Goal: Task Accomplishment & Management: Manage account settings

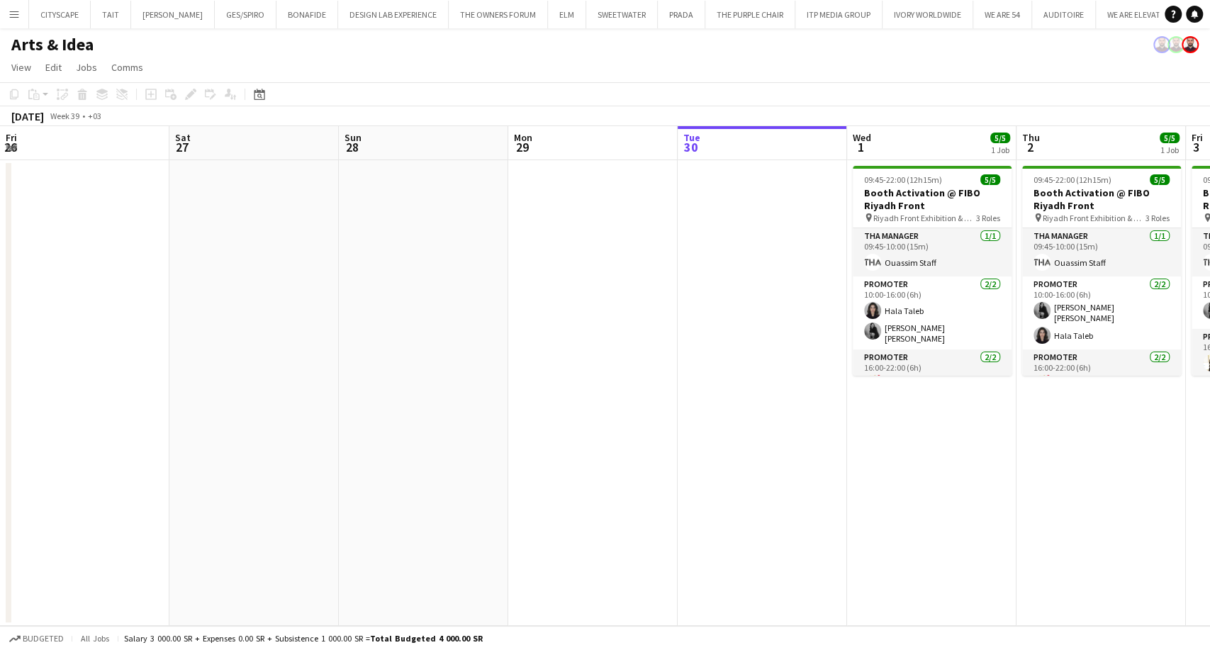
scroll to position [0, 488]
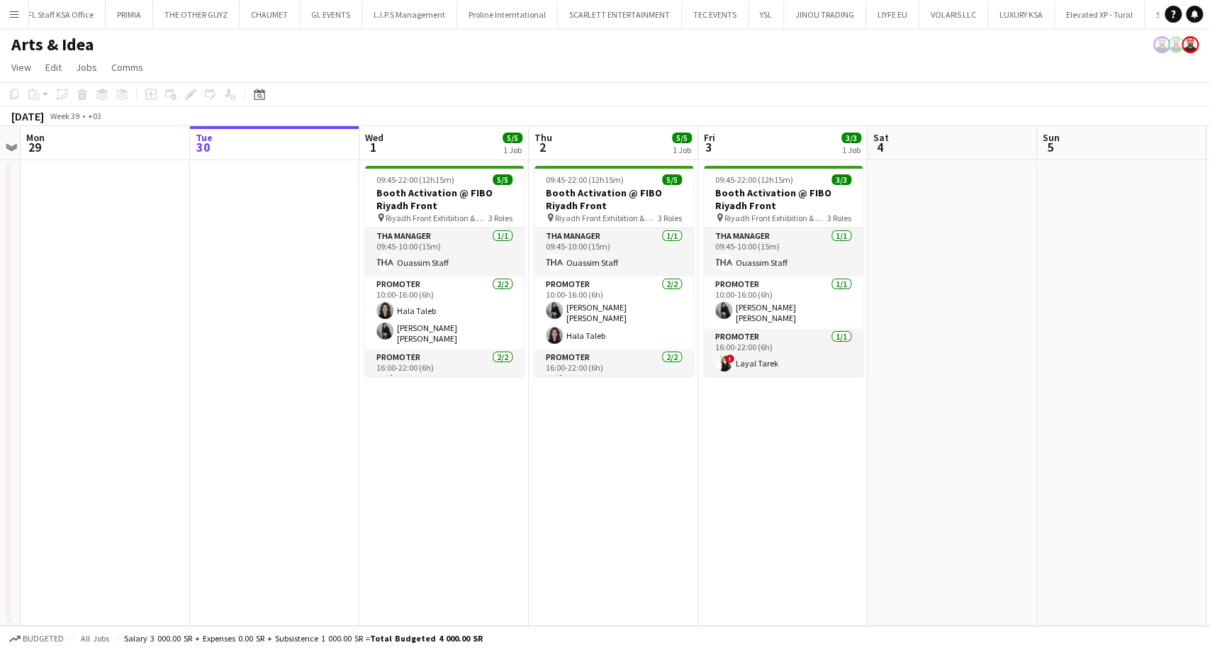
click at [11, 13] on app-icon "Menu" at bounding box center [14, 14] width 11 height 11
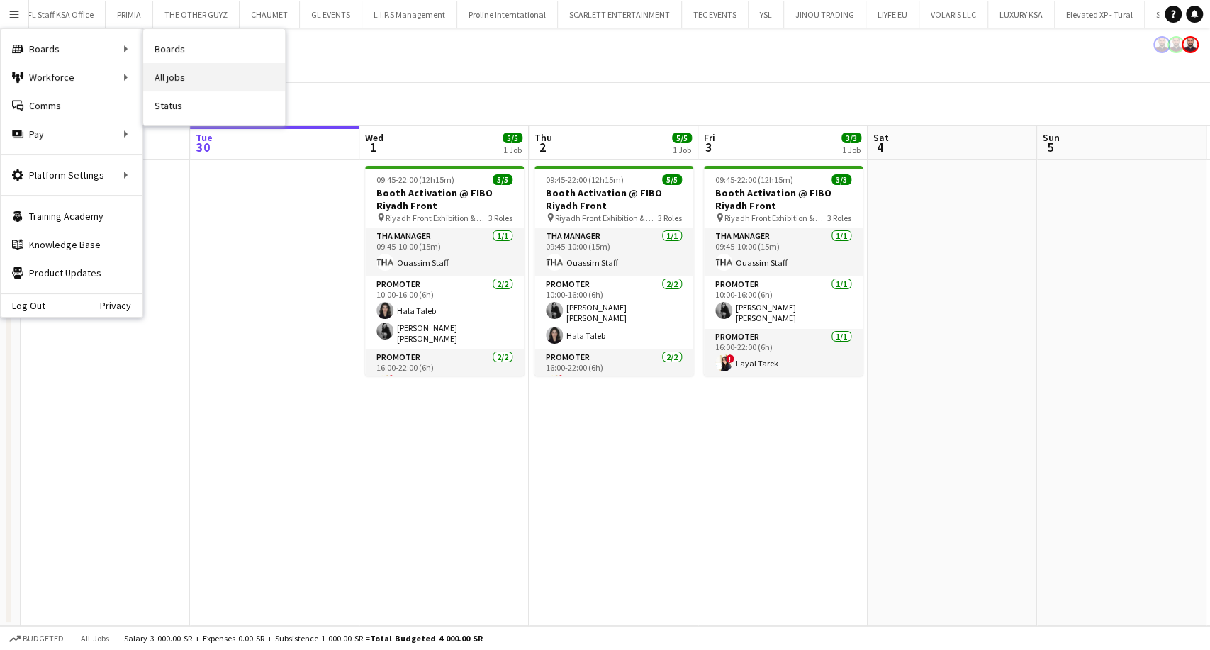
click at [180, 73] on link "All jobs" at bounding box center [214, 77] width 142 height 28
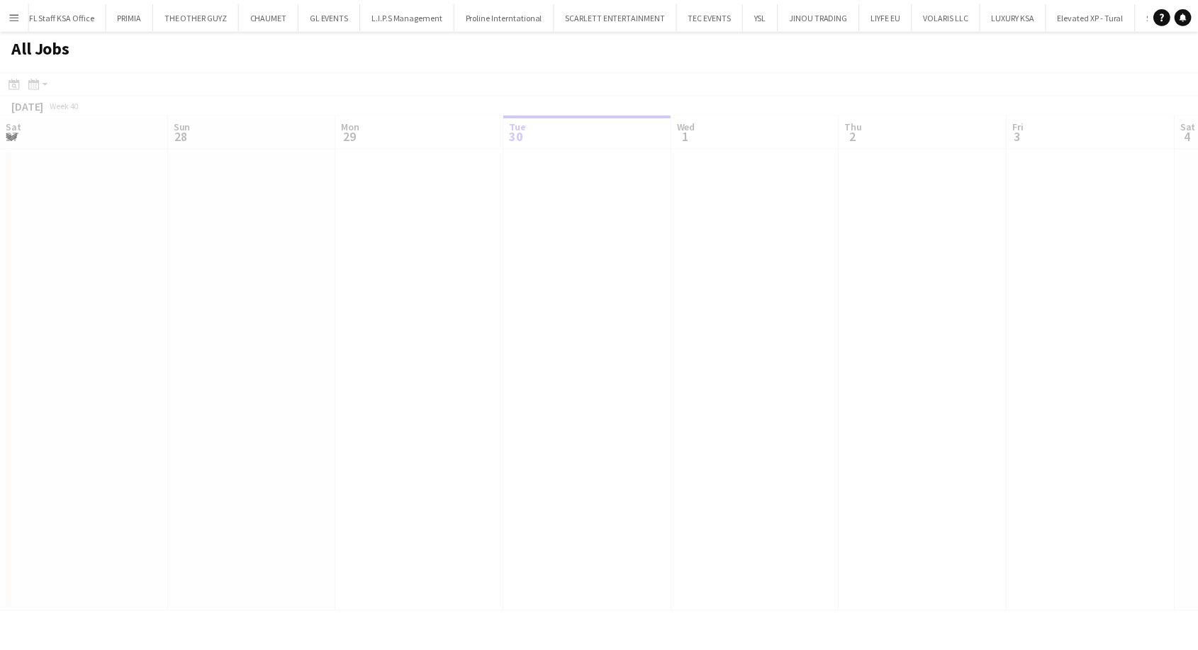
scroll to position [0, 339]
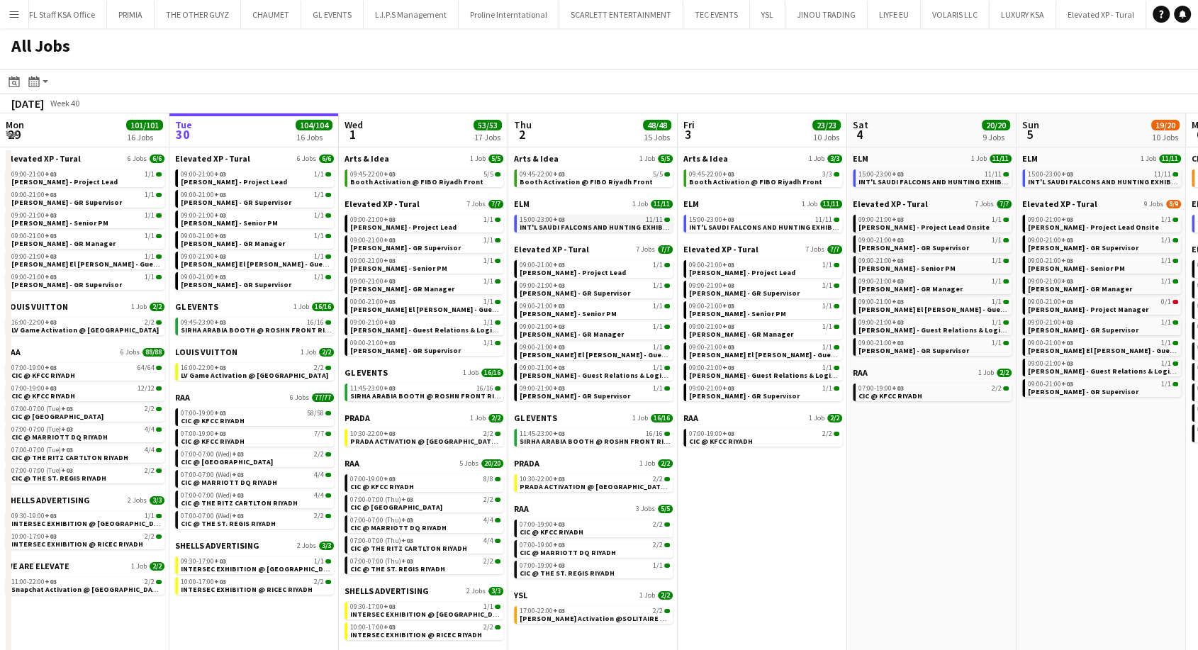
click at [545, 219] on span "15:00-23:00 +03" at bounding box center [542, 219] width 45 height 7
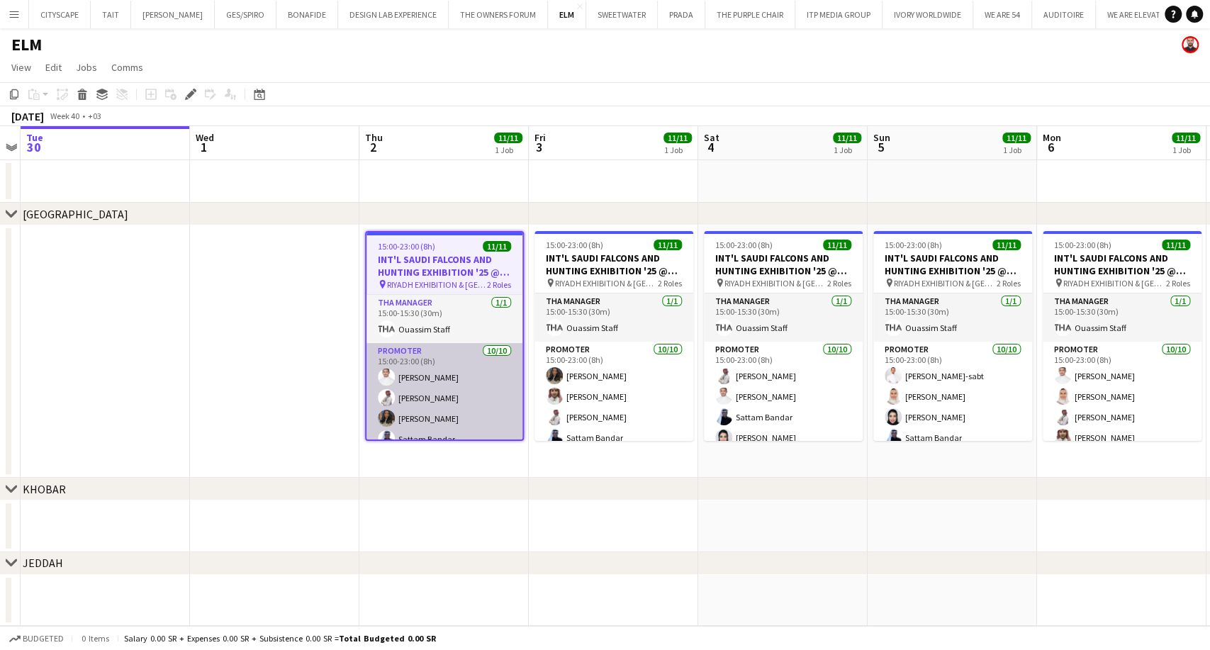
click at [420, 394] on app-card-role "Promoter [DATE] 15:00-23:00 (8h) [PERSON_NAME] [PERSON_NAME] AlDhawi Shouq [PER…" at bounding box center [445, 459] width 156 height 233
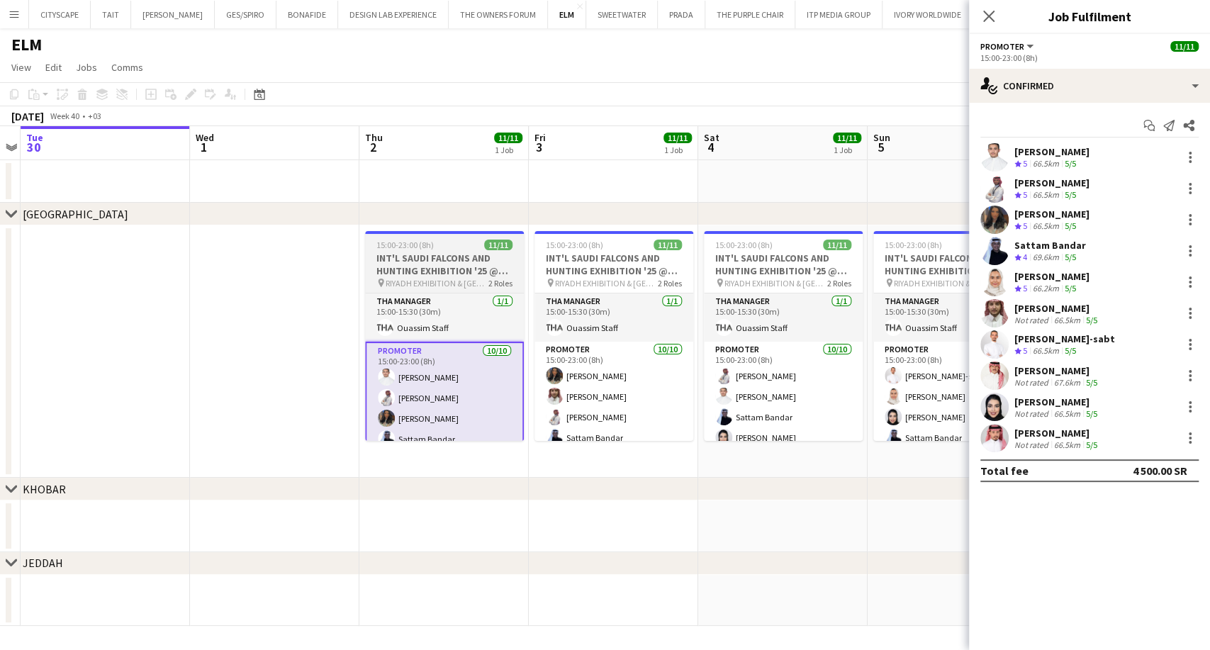
click at [429, 265] on h3 "INT'L SAUDI FALCONS AND HUNTING EXHIBITION '25 @ [GEOGRAPHIC_DATA] - [GEOGRAPHI…" at bounding box center [444, 265] width 159 height 26
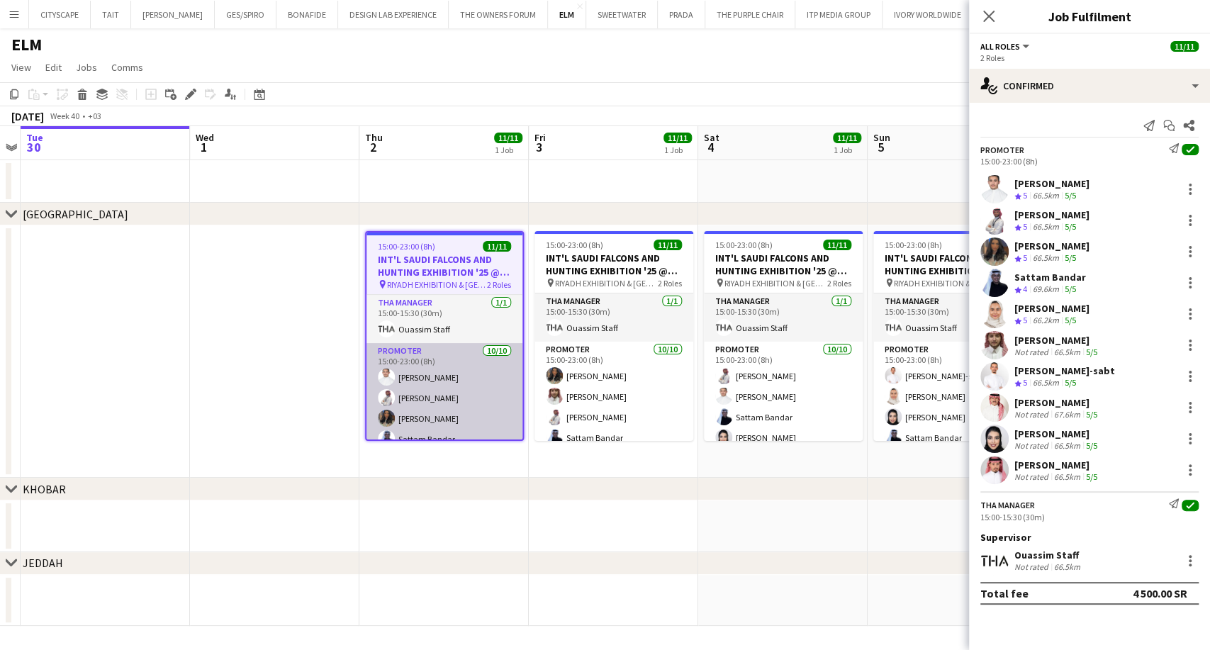
click at [432, 415] on app-card-role "Promoter [DATE] 15:00-23:00 (8h) [PERSON_NAME] [PERSON_NAME] AlDhawi Shouq [PER…" at bounding box center [445, 459] width 156 height 233
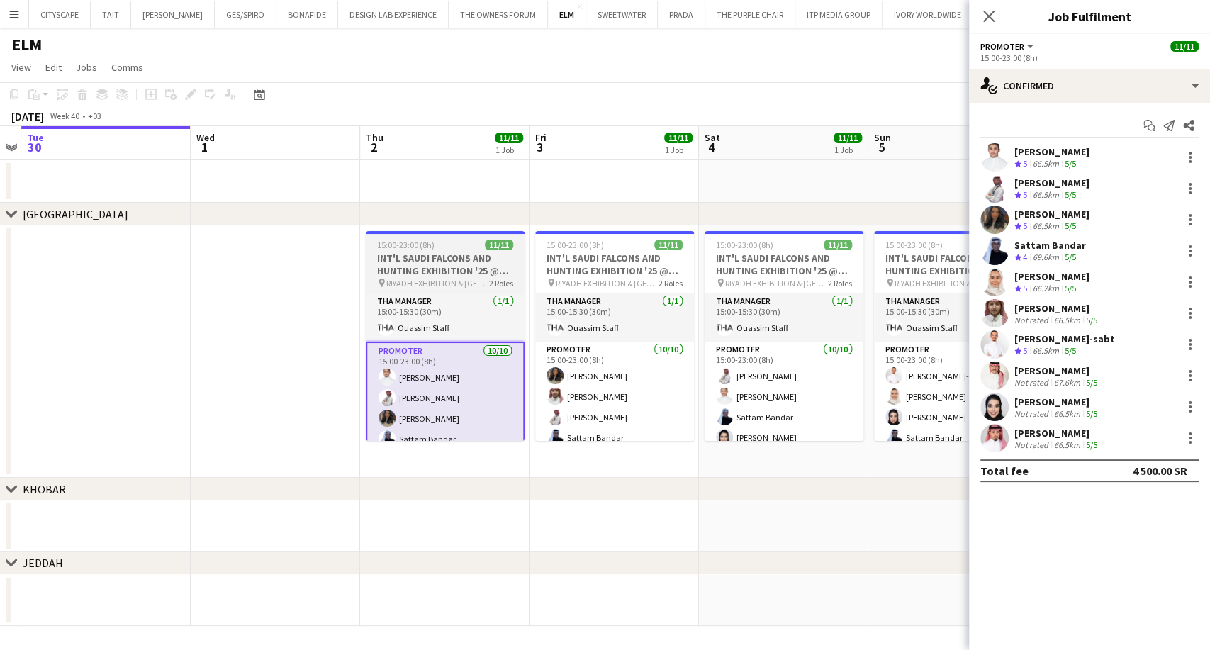
scroll to position [0, 486]
click at [426, 257] on h3 "INT'L SAUDI FALCONS AND HUNTING EXHIBITION '25 @ [GEOGRAPHIC_DATA] - [GEOGRAPHI…" at bounding box center [446, 265] width 159 height 26
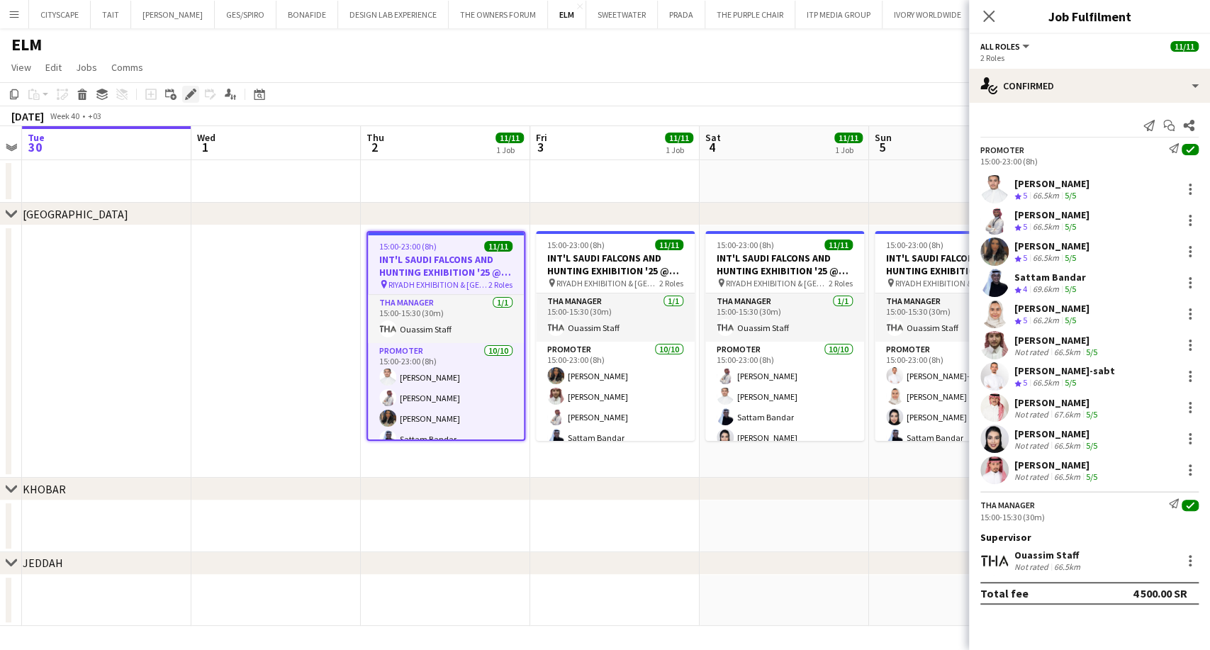
click at [193, 92] on icon at bounding box center [190, 95] width 8 height 8
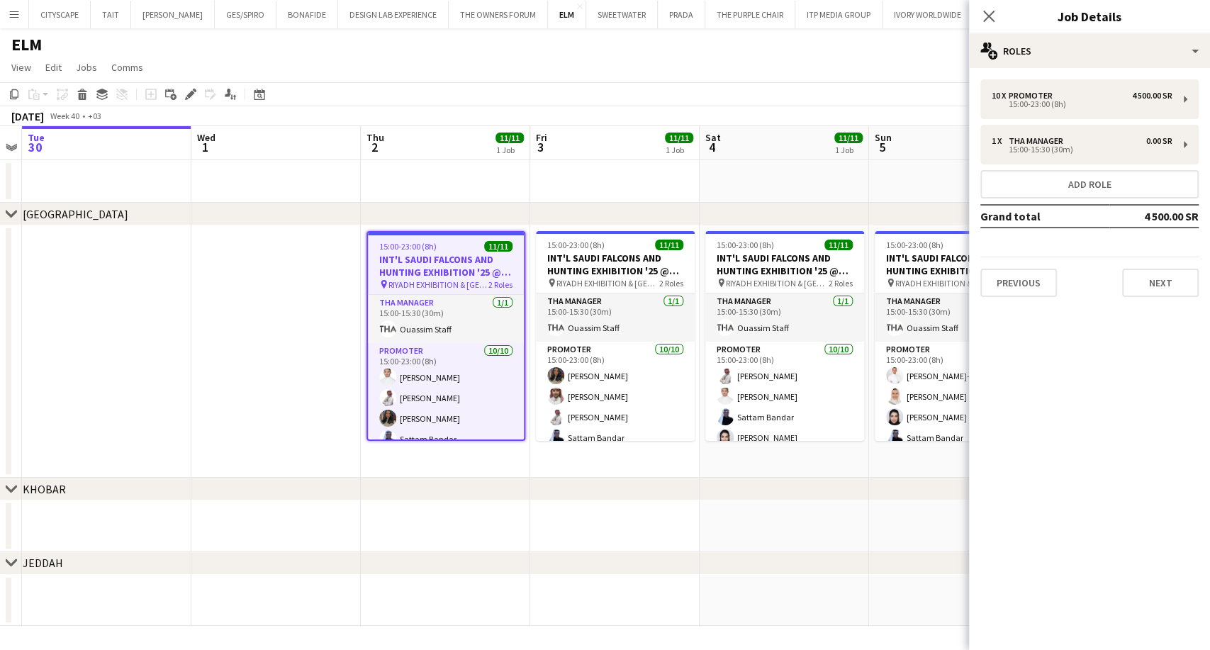
click at [1091, 121] on div "10 x Promoter 4 500.00 SR 15:00-23:00 (8h) 1 x THA Manager 0.00 SR 15:00-15:30 …" at bounding box center [1089, 188] width 241 height 218
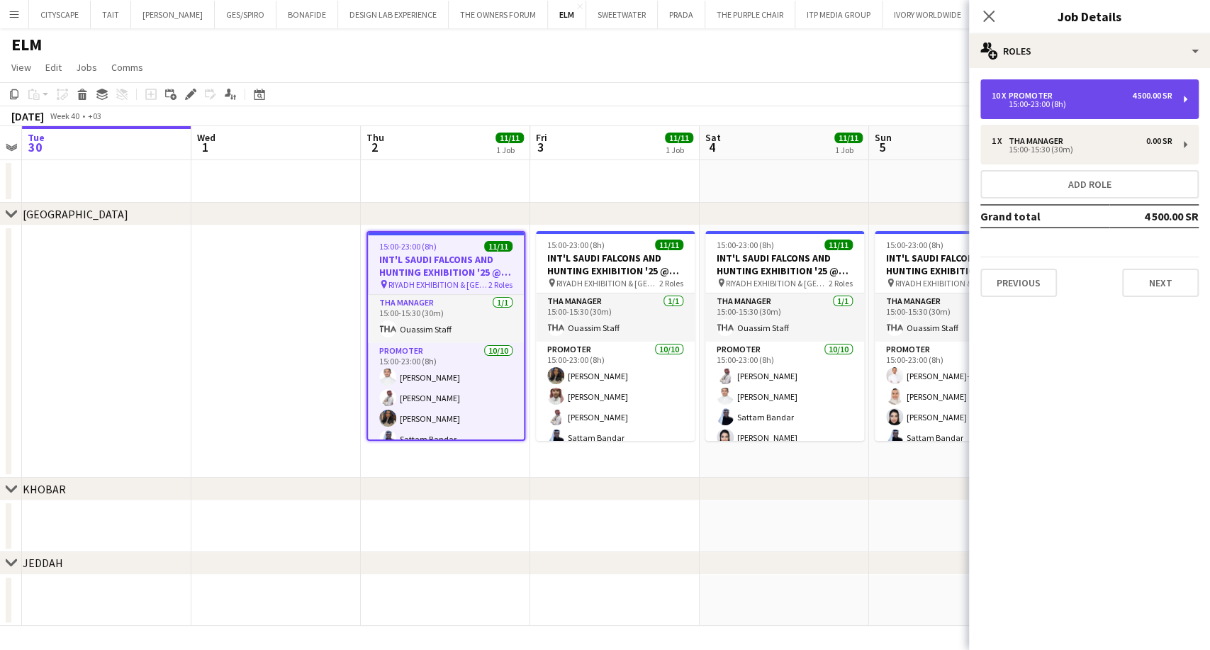
click at [1092, 106] on div "15:00-23:00 (8h)" at bounding box center [1082, 104] width 181 height 7
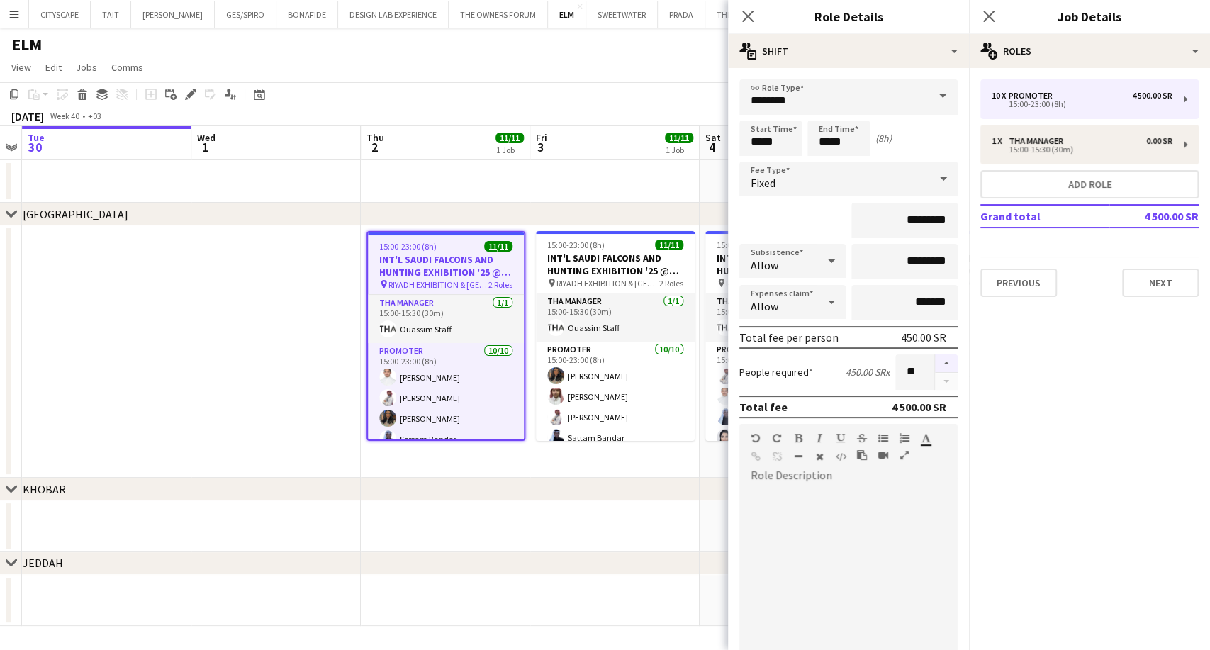
click at [937, 355] on button "button" at bounding box center [946, 363] width 23 height 18
type input "**"
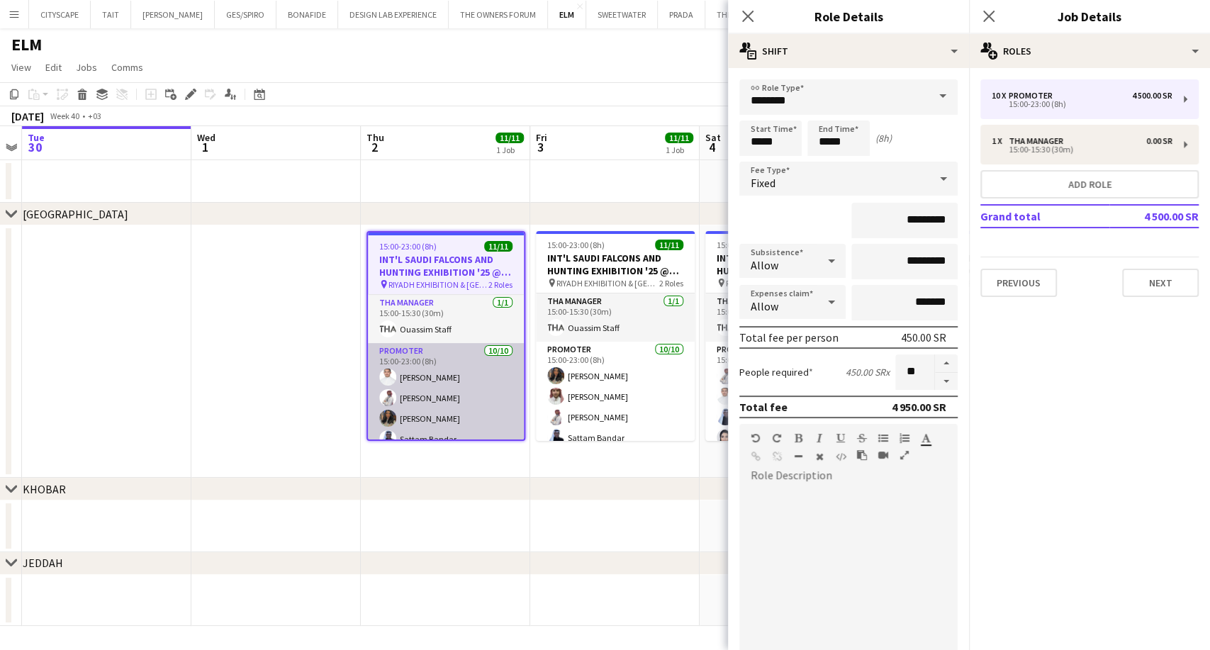
click at [478, 404] on app-card-role "Promoter [DATE] 15:00-23:00 (8h) [PERSON_NAME] [PERSON_NAME] AlDhawi Shouq [PER…" at bounding box center [446, 459] width 156 height 233
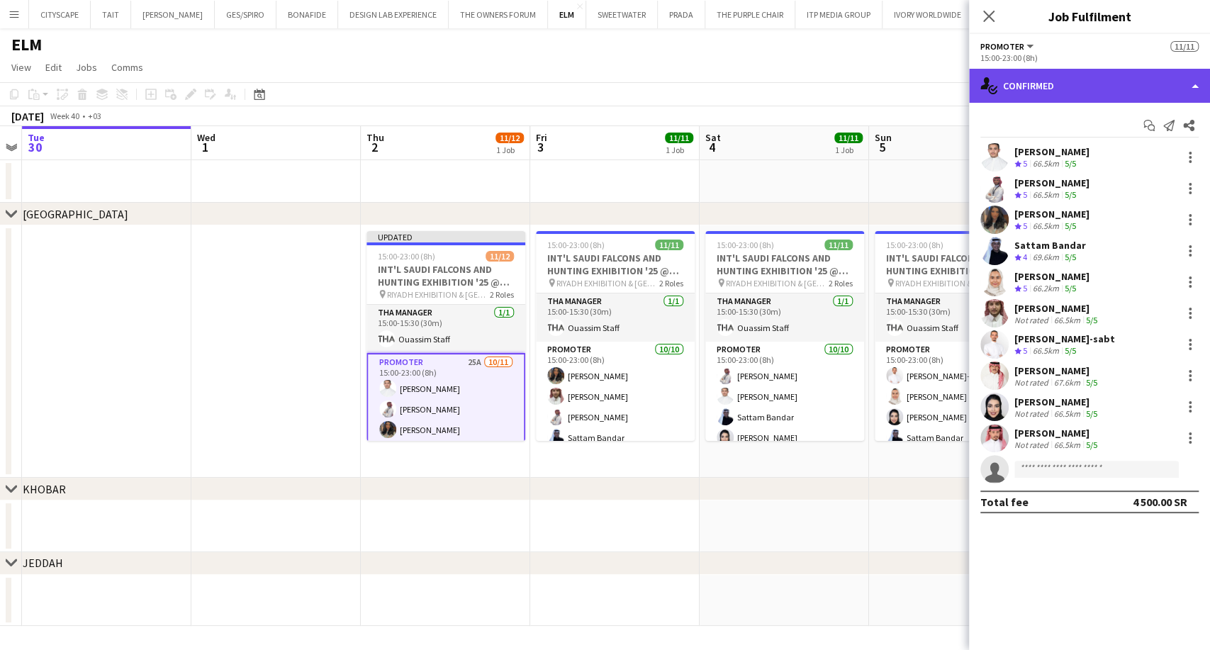
click at [1063, 89] on div "single-neutral-actions-check-2 Confirmed" at bounding box center [1089, 86] width 241 height 34
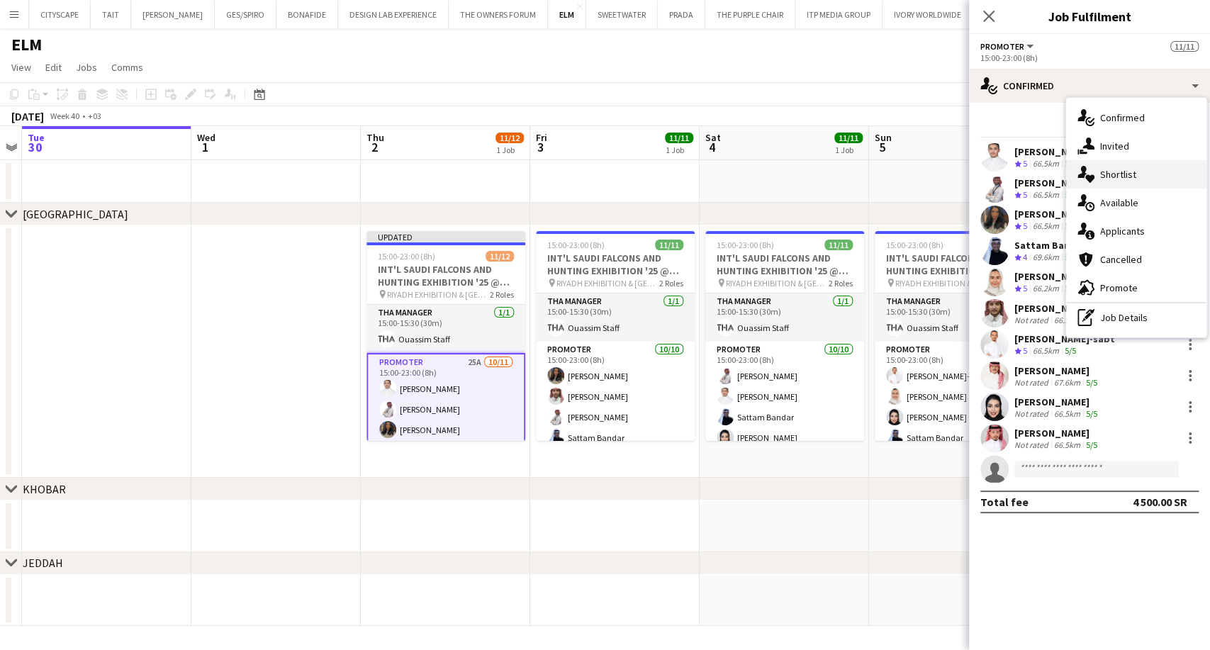
click at [1131, 164] on div "single-neutral-actions-heart Shortlist" at bounding box center [1136, 174] width 140 height 28
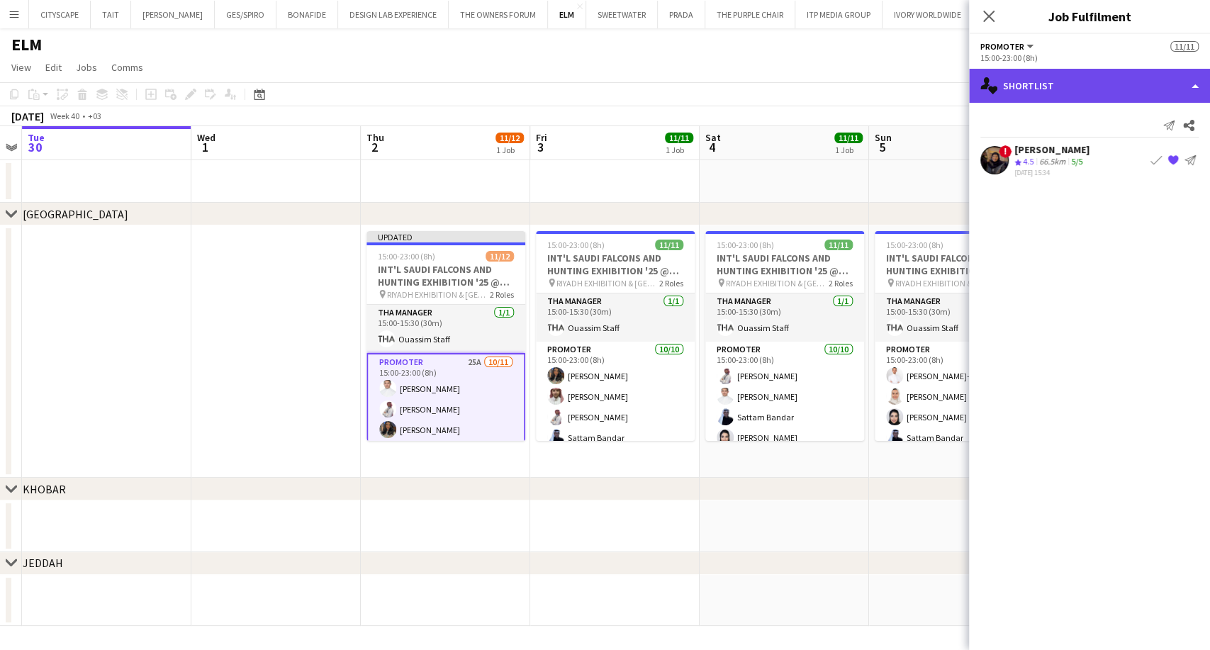
click at [1056, 91] on div "single-neutral-actions-heart Shortlist" at bounding box center [1089, 86] width 241 height 34
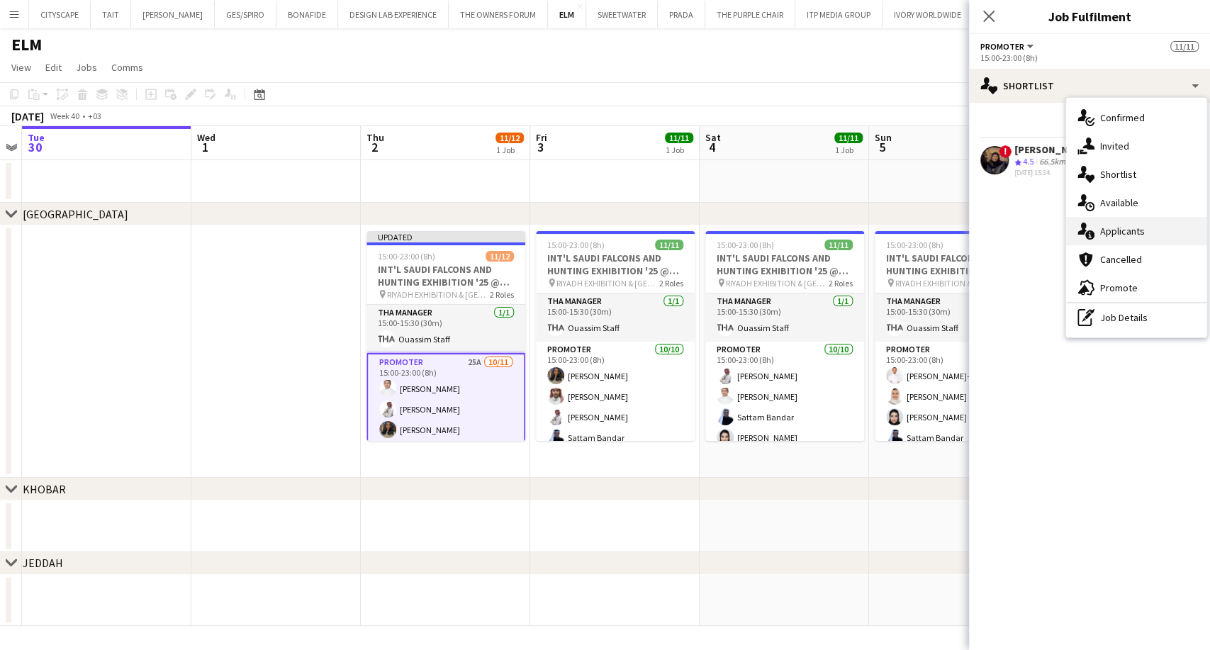
click at [1122, 234] on span "Applicants" at bounding box center [1122, 231] width 45 height 13
